Goal: Information Seeking & Learning: Learn about a topic

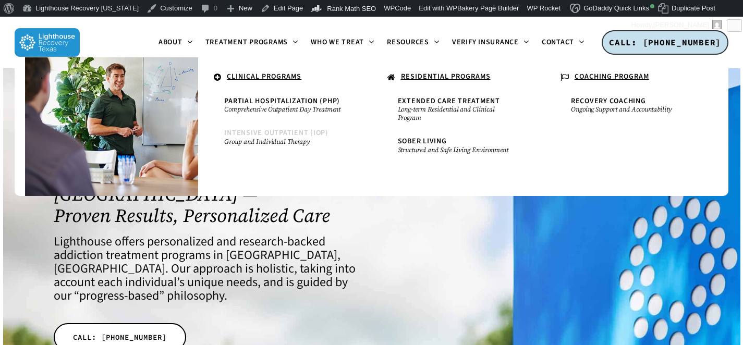
click at [263, 142] on small "Group and Individual Therapy" at bounding box center [284, 142] width 121 height 8
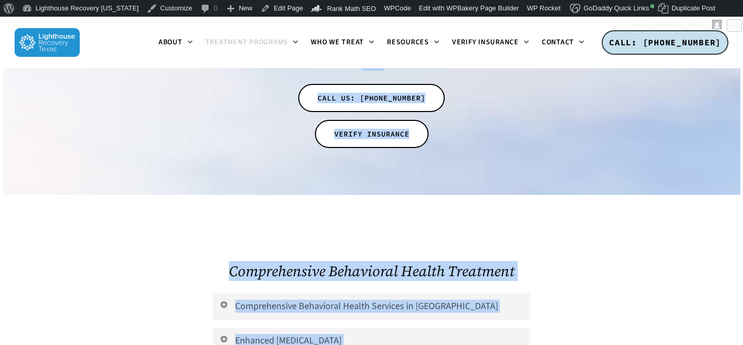
scroll to position [3612, 0]
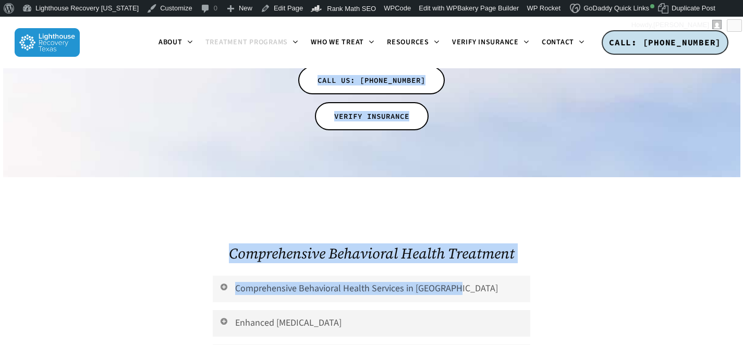
drag, startPoint x: 390, startPoint y: 112, endPoint x: 452, endPoint y: 180, distance: 92.3
click at [402, 276] on link "Comprehensive Behavioral Health Services in [GEOGRAPHIC_DATA]" at bounding box center [372, 289] width 318 height 27
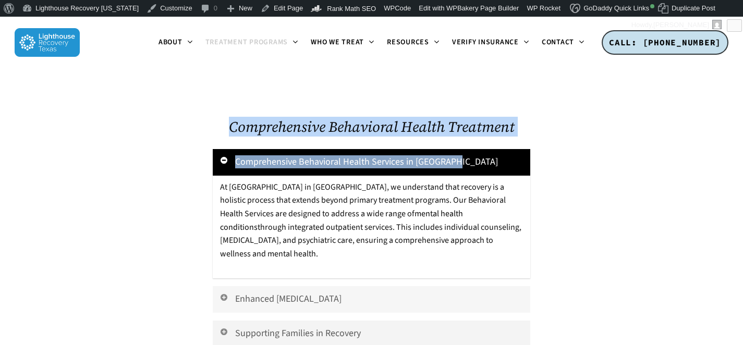
click at [356, 286] on link "Enhanced [MEDICAL_DATA]" at bounding box center [372, 299] width 318 height 27
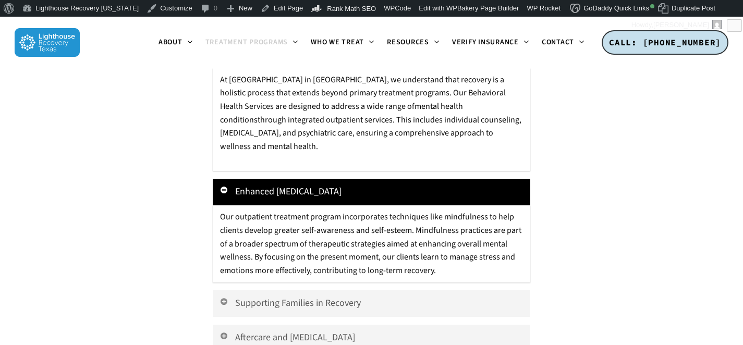
scroll to position [3928, 0]
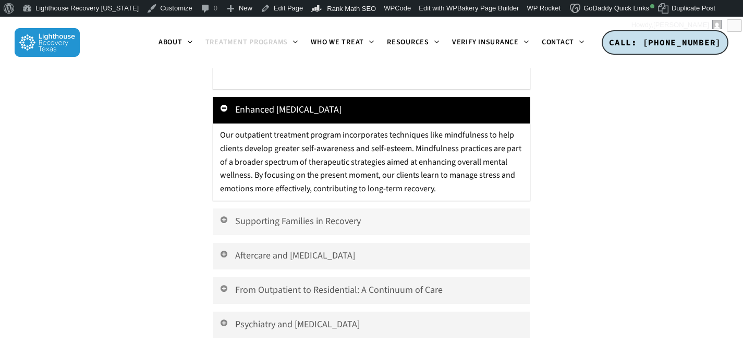
click at [359, 209] on link "Supporting Families in Recovery" at bounding box center [372, 222] width 318 height 27
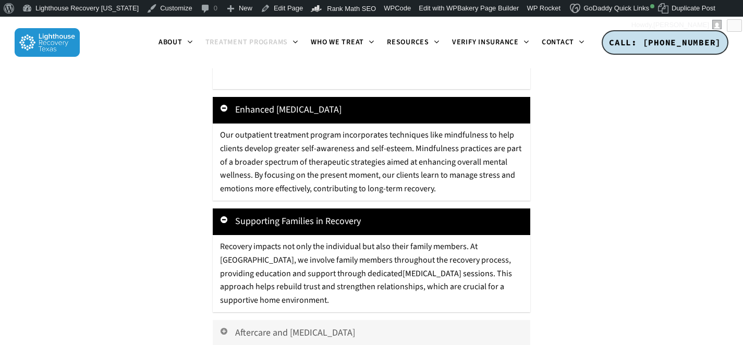
click at [334, 320] on link "Aftercare and Relapse Prevention" at bounding box center [372, 333] width 318 height 27
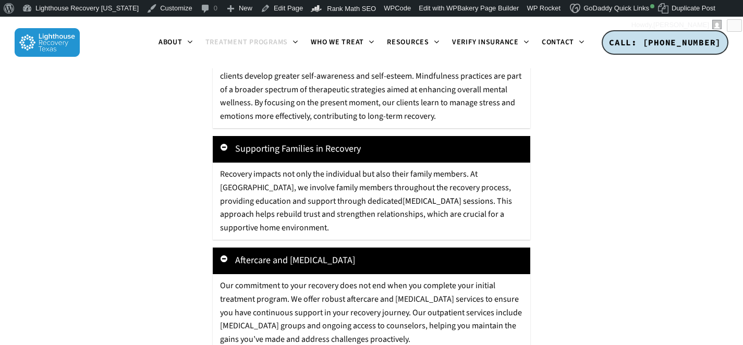
scroll to position [4066, 0]
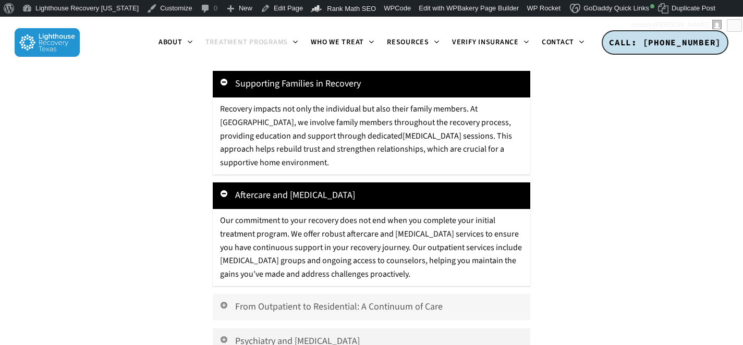
click at [353, 294] on link "From Outpatient to Residential: A Continuum of Care" at bounding box center [372, 307] width 318 height 27
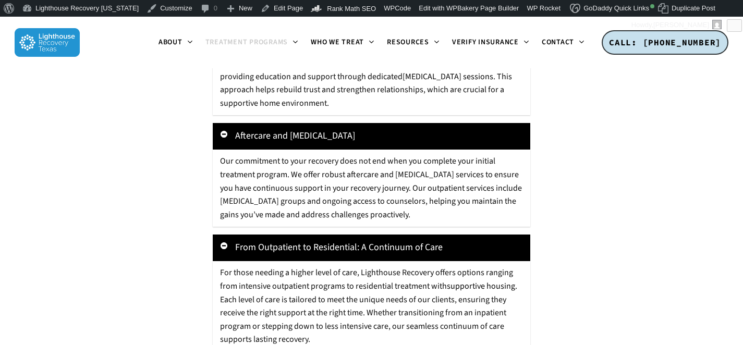
scroll to position [4198, 0]
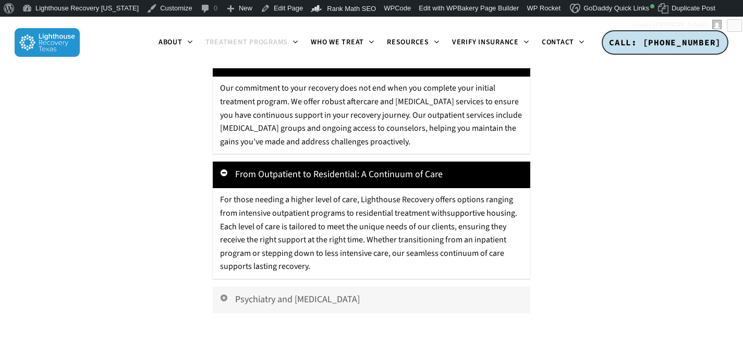
click at [349, 287] on link "Psychiatry and Medication Management" at bounding box center [372, 300] width 318 height 27
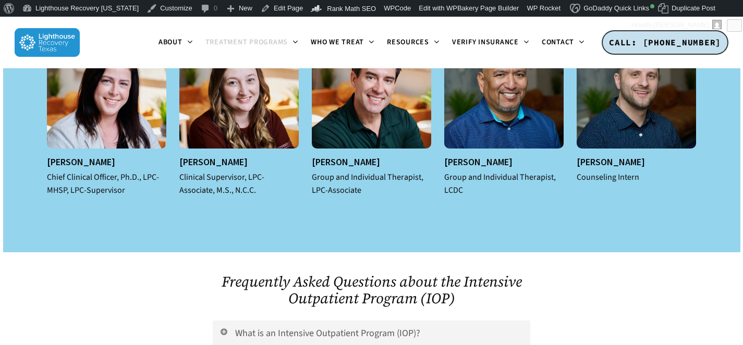
scroll to position [4811, 0]
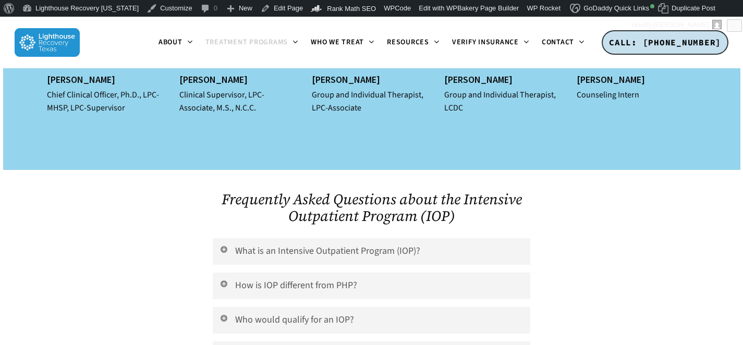
click at [387, 228] on div at bounding box center [372, 233] width 318 height 10
click at [372, 238] on link "What is an Intensive Outpatient Program (IOP)?" at bounding box center [372, 251] width 318 height 27
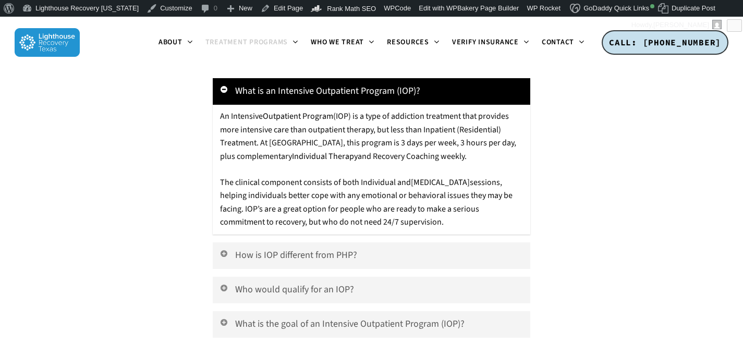
scroll to position [4981, 0]
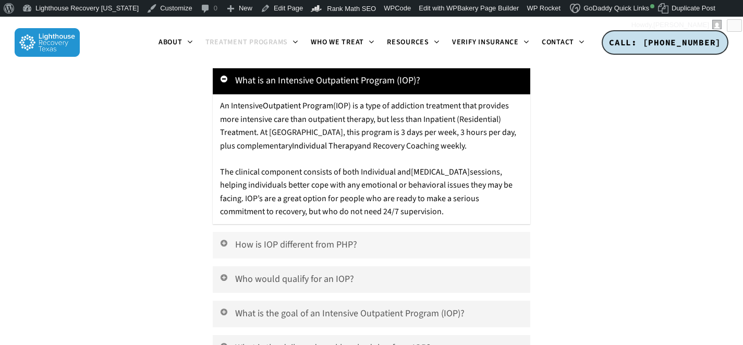
click at [351, 232] on link "How is IOP different from PHP?" at bounding box center [372, 245] width 318 height 27
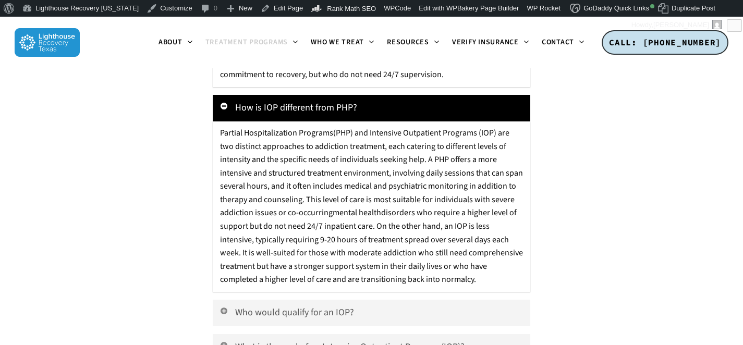
scroll to position [5130, 0]
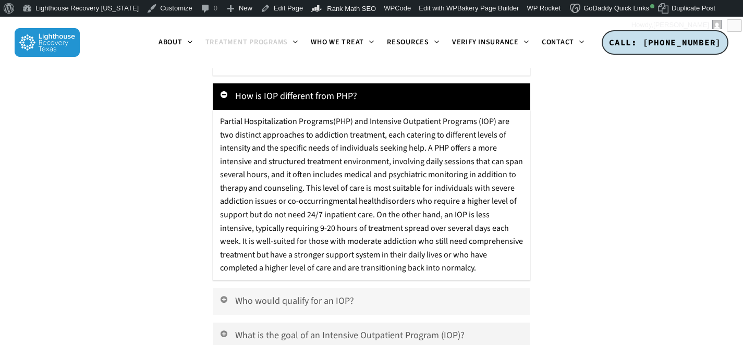
click at [323, 288] on link "Who would qualify for an IOP?" at bounding box center [372, 301] width 318 height 27
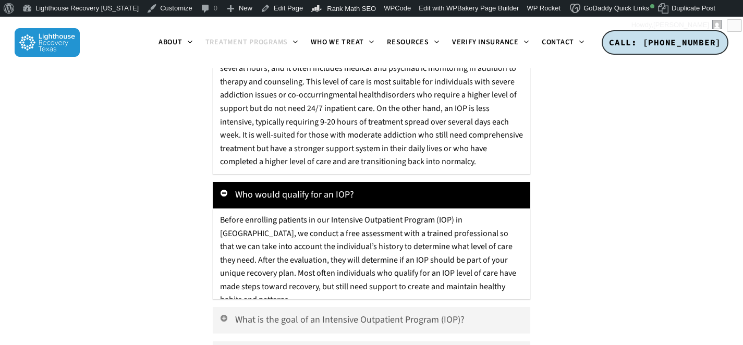
scroll to position [5335, 0]
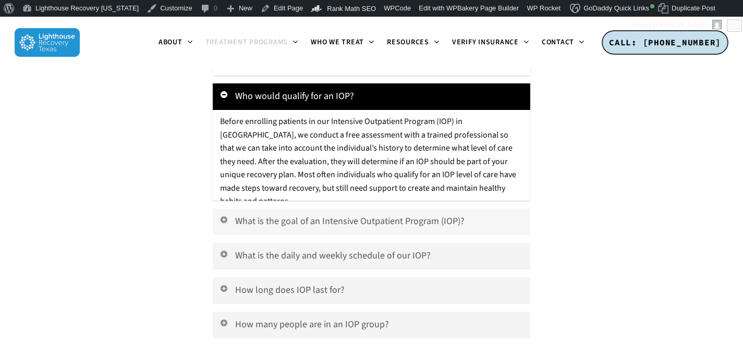
click at [355, 209] on link "What is the goal of an Intensive Outpatient Program (IOP)?" at bounding box center [372, 222] width 318 height 27
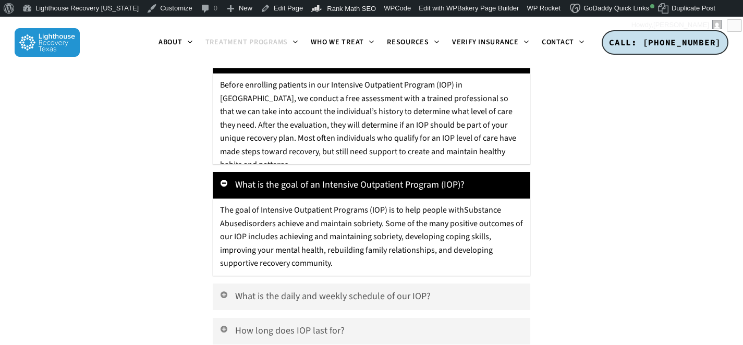
scroll to position [5403, 0]
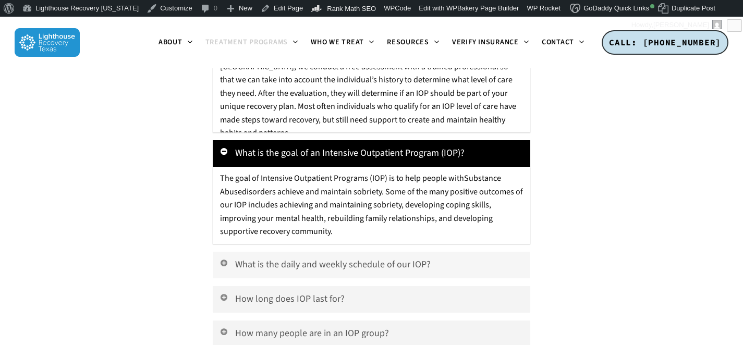
click at [354, 252] on link "What is the daily and weekly schedule of our IOP?" at bounding box center [372, 265] width 318 height 27
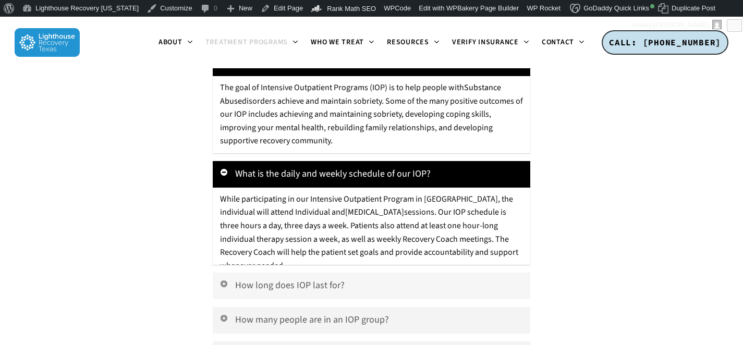
scroll to position [5506, 0]
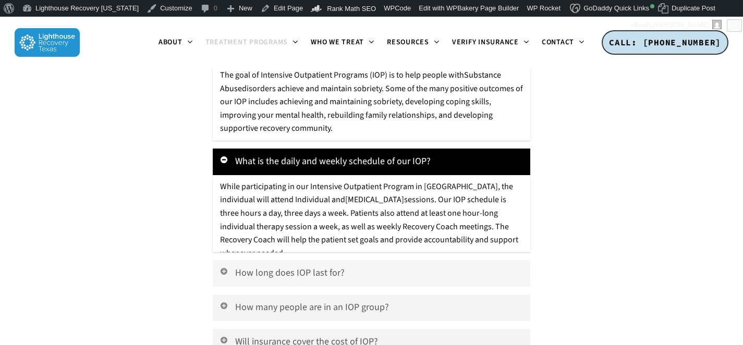
click at [335, 260] on link "How long does IOP last for?" at bounding box center [372, 273] width 318 height 27
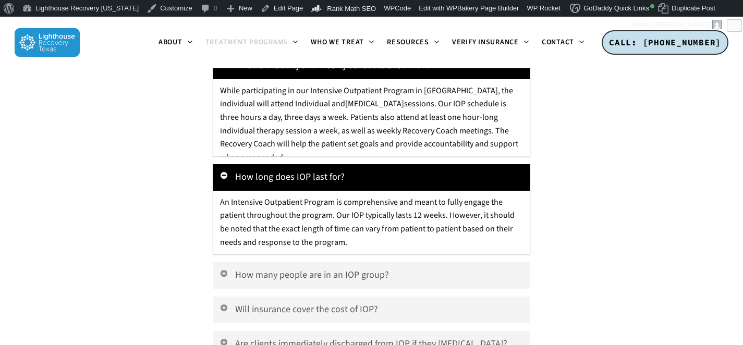
scroll to position [5614, 0]
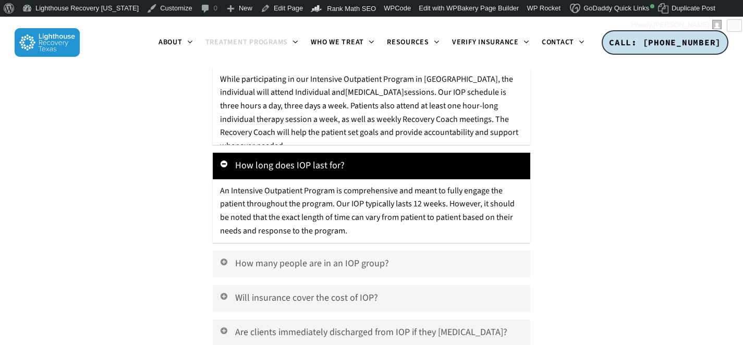
click at [343, 251] on link "How many people are in an IOP group?" at bounding box center [372, 264] width 318 height 27
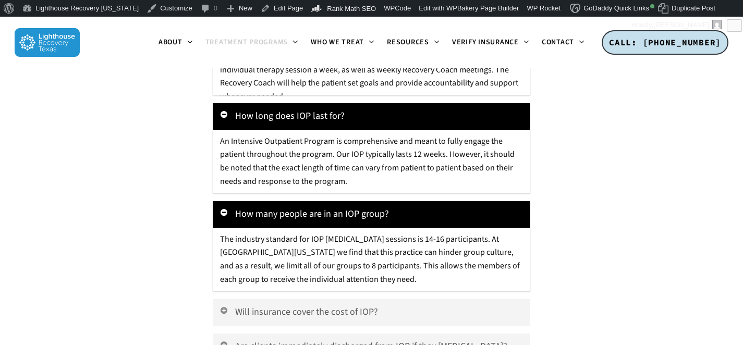
scroll to position [5692, 0]
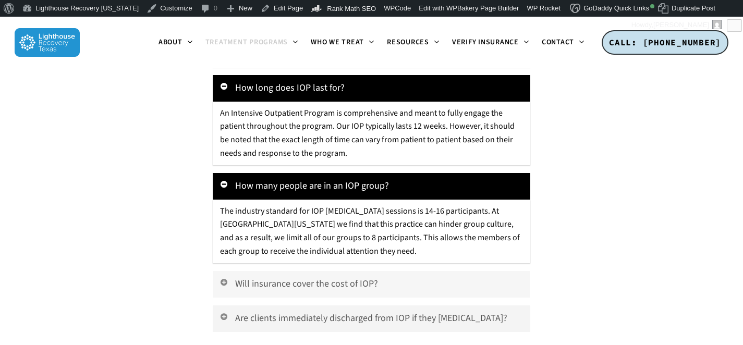
click at [332, 271] on link "Will insurance cover the cost of IOP?" at bounding box center [372, 284] width 318 height 27
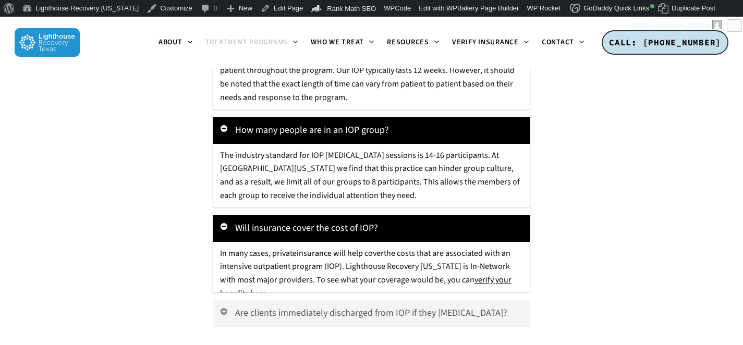
scroll to position [5786, 0]
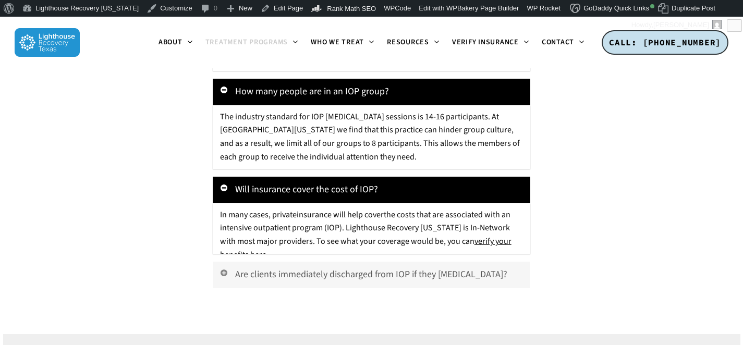
click at [322, 262] on link "Are clients immediately discharged from IOP if they relapse?" at bounding box center [372, 275] width 318 height 27
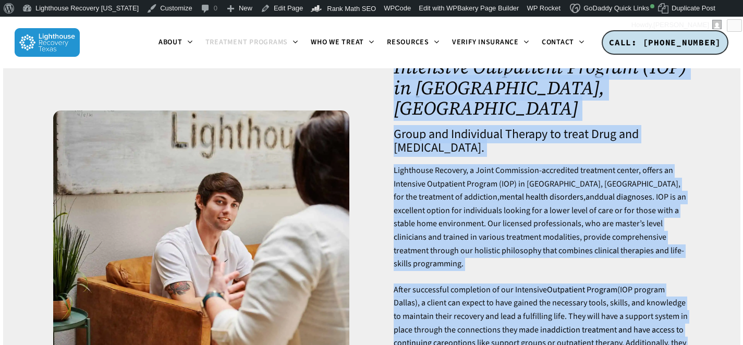
scroll to position [0, 0]
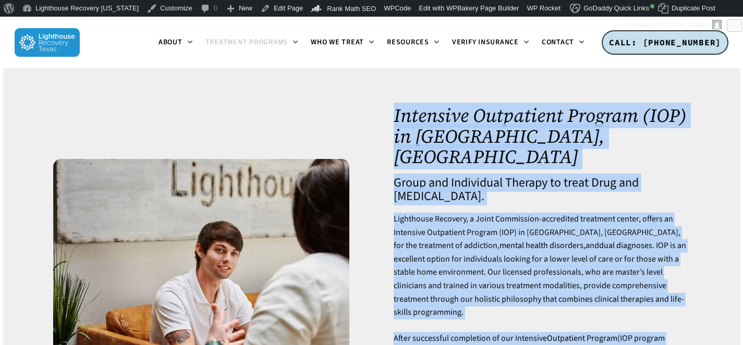
drag, startPoint x: 552, startPoint y: 236, endPoint x: 366, endPoint y: 148, distance: 206.0
copy div "Intensive Outpatient Program (IOP) in Dallas, TX Group and Individual Therapy t…"
click at [447, 144] on h1 "Intensive Outpatient Program (IOP) in Dallas, TX" at bounding box center [542, 136] width 296 height 62
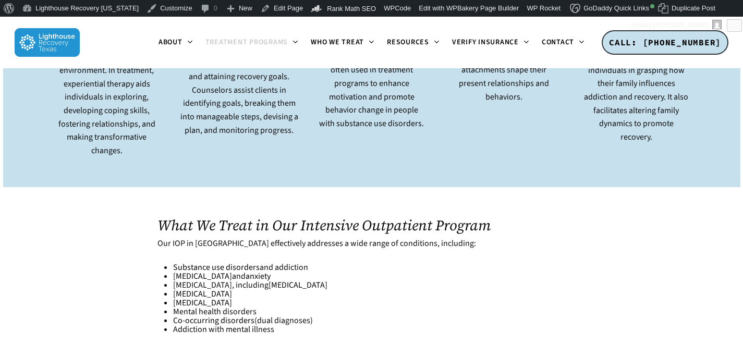
scroll to position [2652, 0]
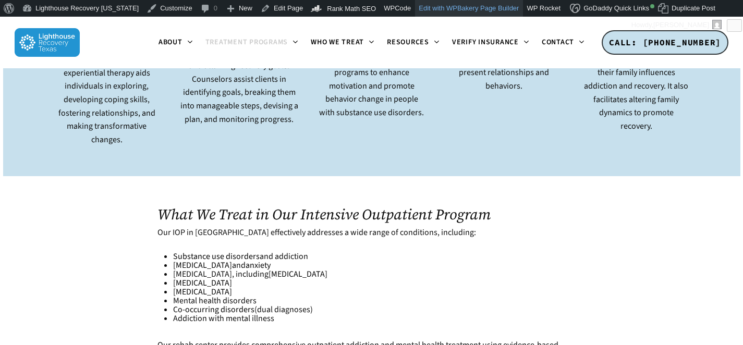
click at [448, 11] on link "Edit with WPBakery Page Builder" at bounding box center [469, 8] width 108 height 17
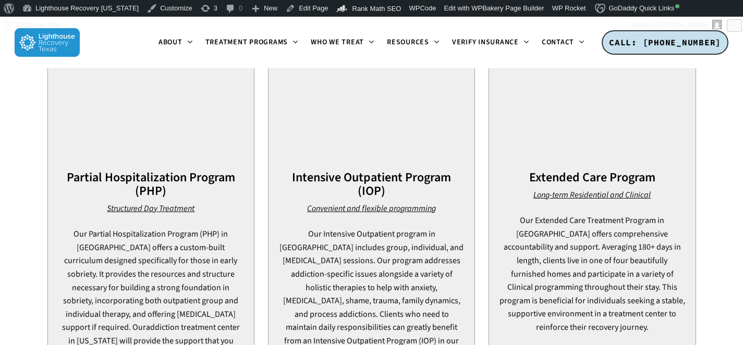
scroll to position [812, 0]
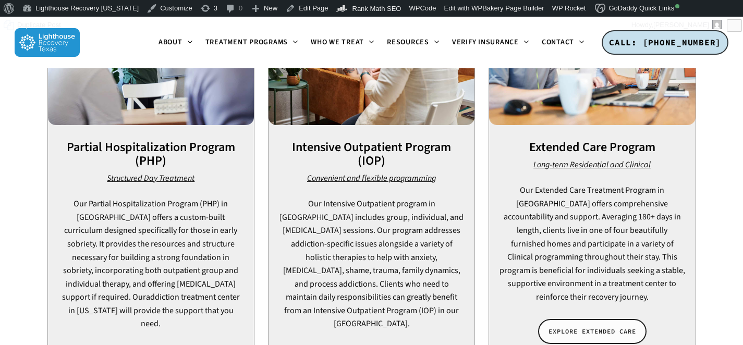
click at [612, 327] on span "EXPLORE EXTENDED CARE" at bounding box center [593, 332] width 88 height 10
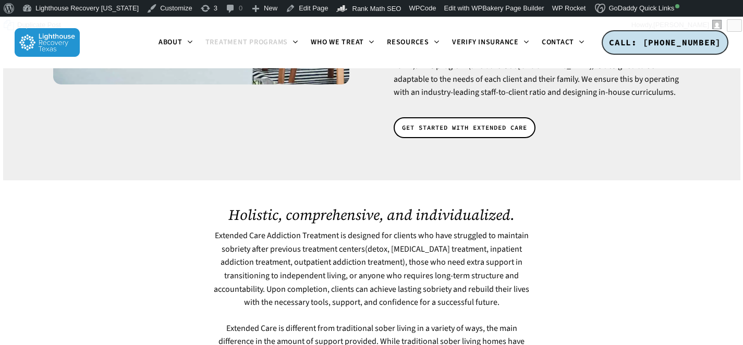
scroll to position [754, 0]
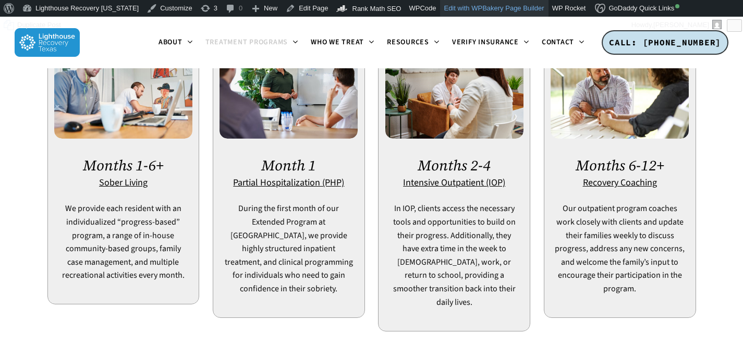
click at [464, 10] on link "Edit with WPBakery Page Builder" at bounding box center [494, 8] width 108 height 17
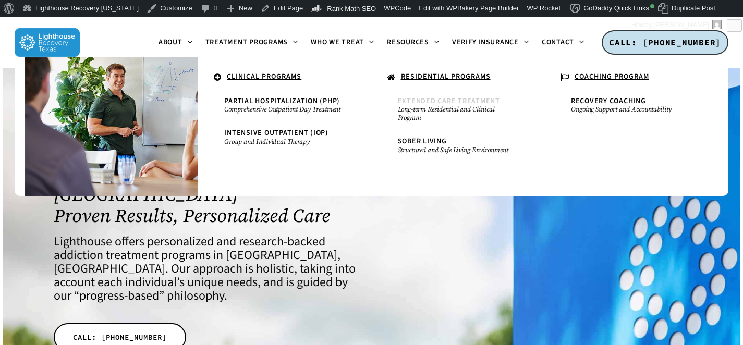
click at [420, 101] on span "Extended Care Treatment" at bounding box center [449, 101] width 102 height 10
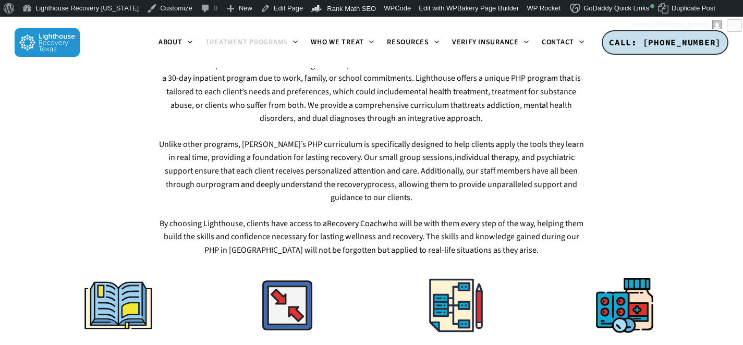
scroll to position [493, 0]
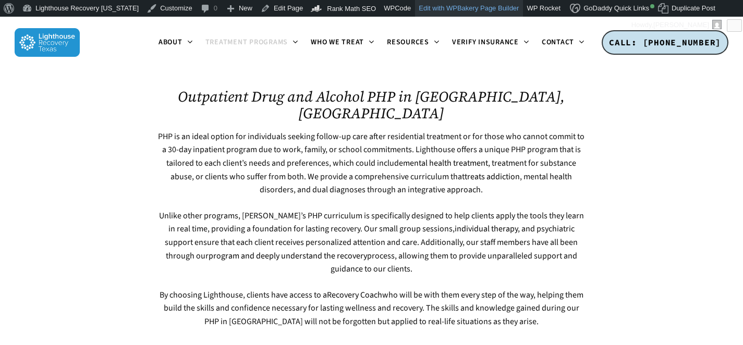
click at [467, 3] on link "Edit with WPBakery Page Builder" at bounding box center [469, 8] width 108 height 17
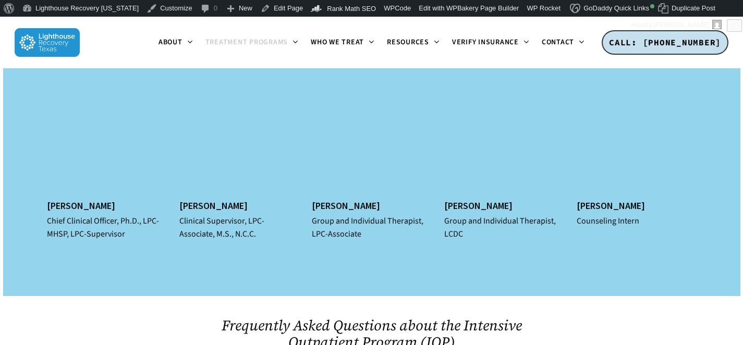
scroll to position [4075, 0]
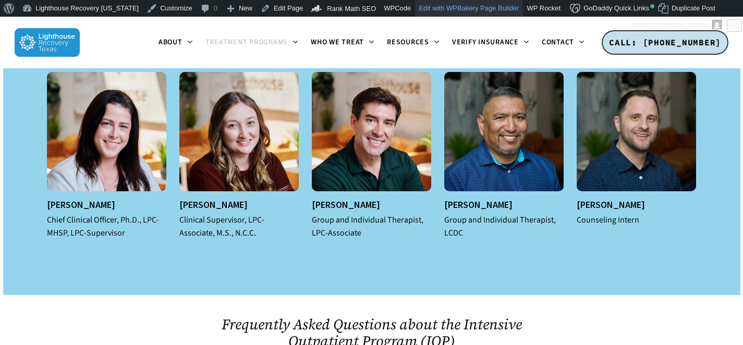
click at [426, 11] on link "Edit with WPBakery Page Builder" at bounding box center [469, 8] width 108 height 17
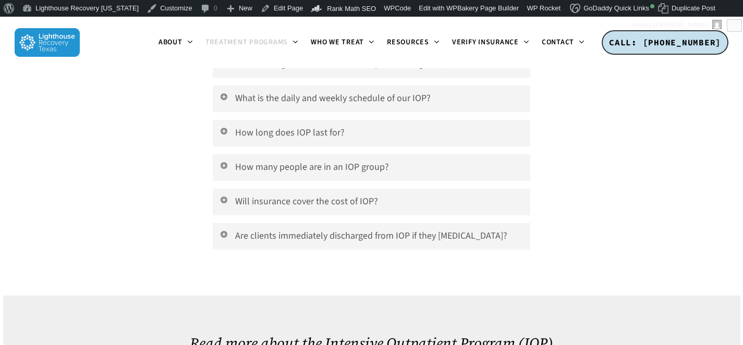
scroll to position [4391, 0]
click at [498, 331] on h2 "Read more about the Intensive Outpatient Program (IOP)" at bounding box center [371, 341] width 649 height 20
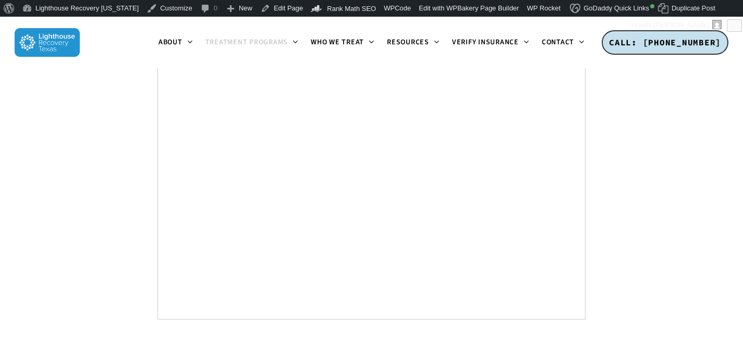
scroll to position [5799, 0]
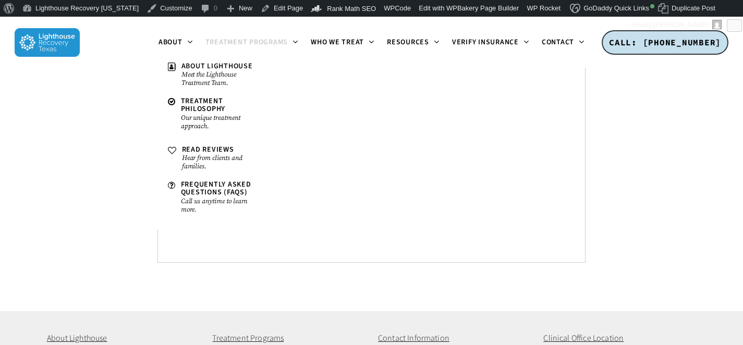
click at [41, 45] on img at bounding box center [47, 42] width 65 height 29
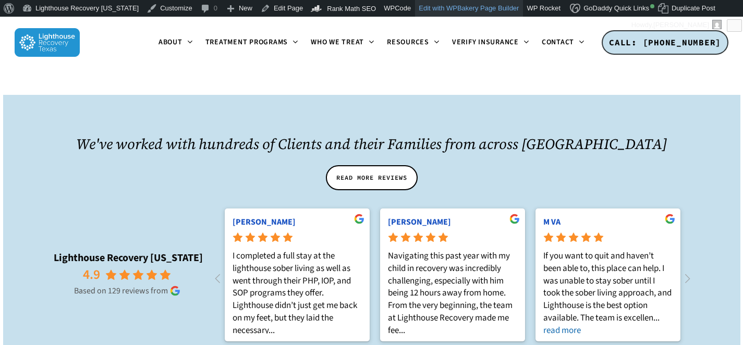
click at [453, 11] on link "Edit with WPBakery Page Builder" at bounding box center [469, 8] width 108 height 17
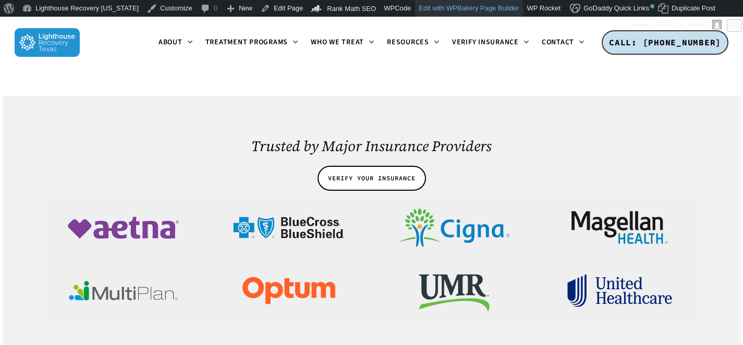
scroll to position [1984, 0]
